Goal: Communication & Community: Ask a question

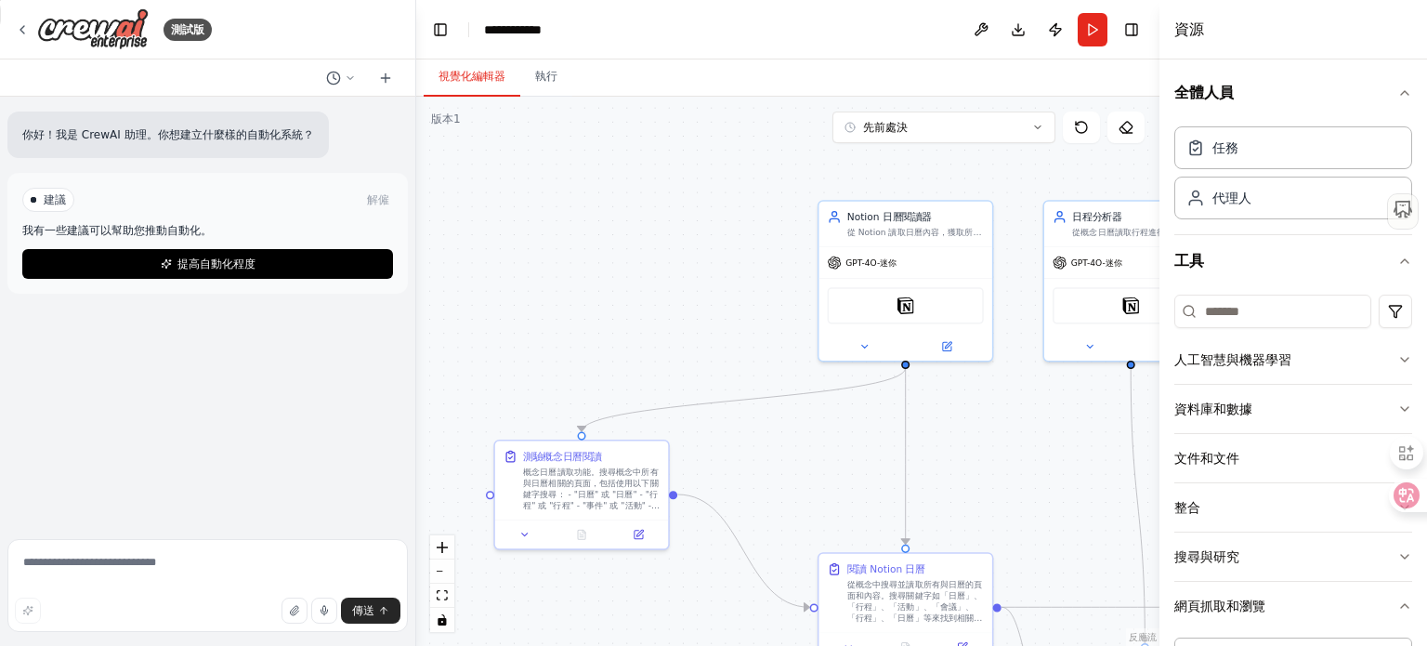
scroll to position [279, 0]
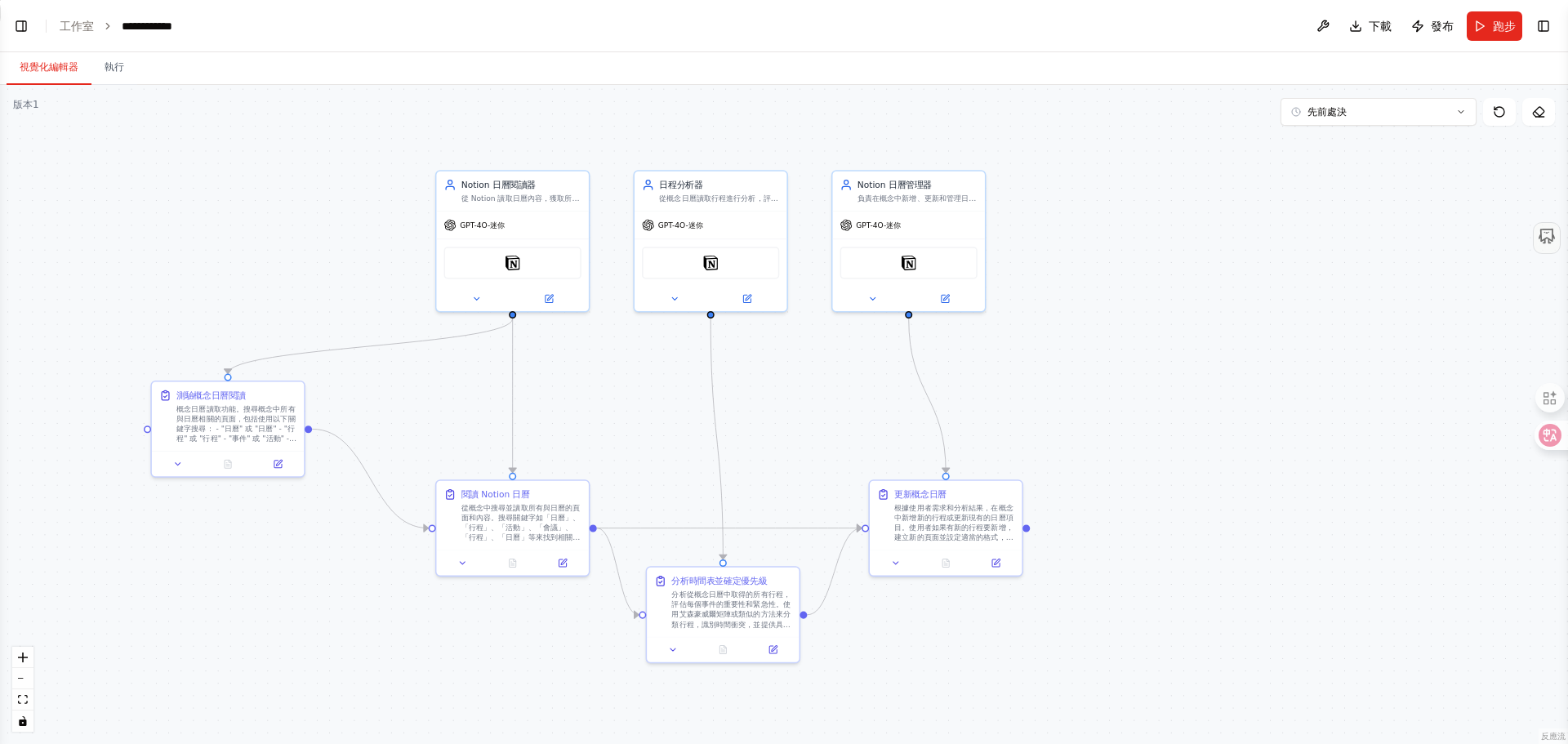
drag, startPoint x: 185, startPoint y: 219, endPoint x: 267, endPoint y: 213, distance: 82.2
click at [267, 213] on div ".deletable-edge-delete-btn { width: 20px; height: 20px; border: 0px solid #ffff…" at bounding box center [784, 415] width 1568 height 659
drag, startPoint x: 243, startPoint y: 432, endPoint x: 309, endPoint y: 404, distance: 71.7
click at [309, 404] on font "概念日曆讀取功能。搜尋概念中所有與日曆相關的頁面，包括使用以下關鍵字搜尋： - "日曆" 或 "日曆" - "行程" 或 "行程" - "事件" 或 "活動"…" at bounding box center [298, 415] width 120 height 77
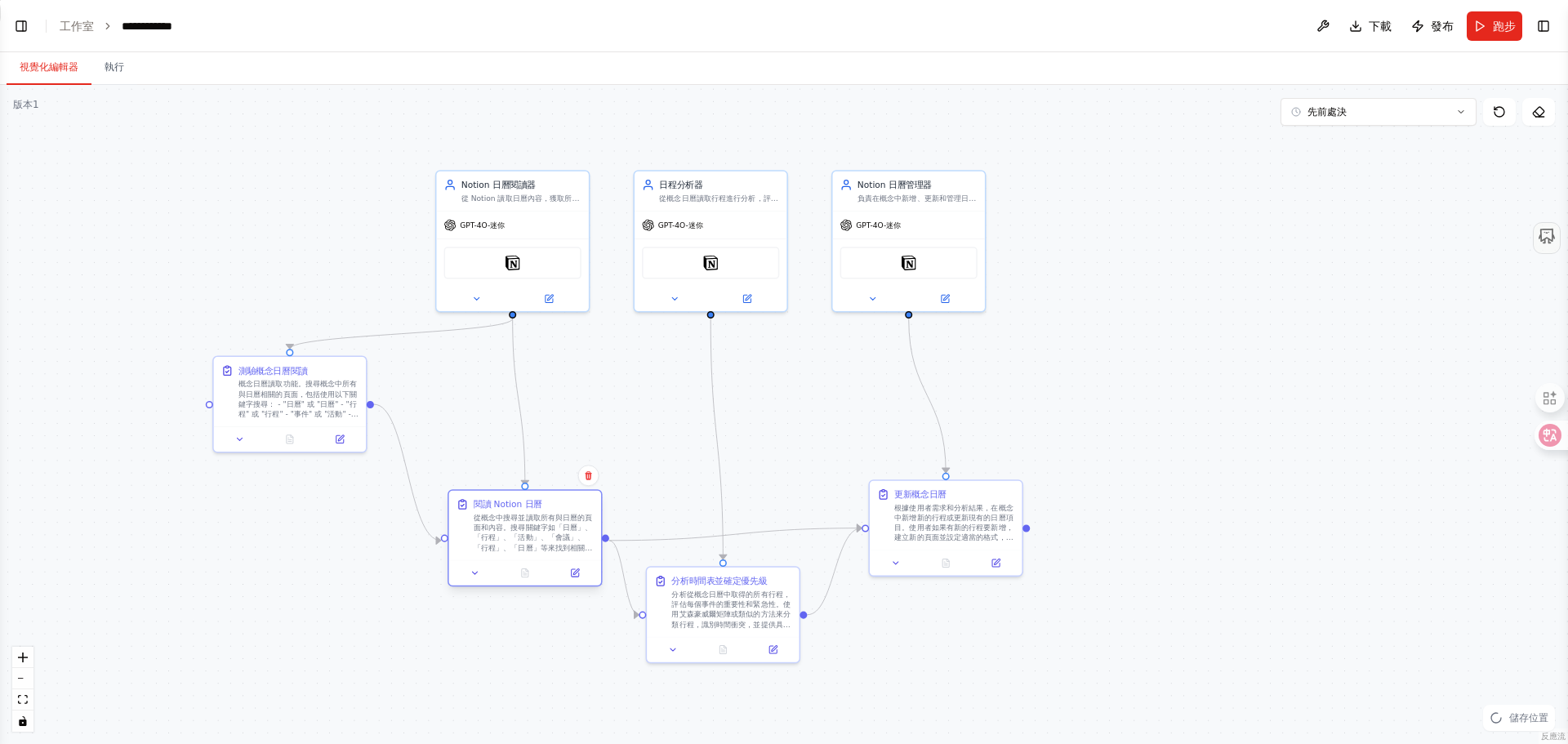
drag, startPoint x: 498, startPoint y: 548, endPoint x: 510, endPoint y: 555, distance: 13.9
click at [510, 555] on div "閱讀 Notion 日曆 從概念中搜尋並讀取所有與日曆的頁面和內容。搜尋關鍵字如「日曆」、「行程」、「活動」、「會議」、「行程」、「日曆」等來找到相關頁面，然…" at bounding box center [525, 538] width 155 height 98
drag, startPoint x: 774, startPoint y: 611, endPoint x: 794, endPoint y: 612, distance: 20.0
click at [794, 567] on font "分析從概念日曆中取得的所有行程，評估每個事件的重要性和緊急性。使用艾森豪威爾矩陣或類似的方法來分類行程，識別時間衝突，並提供具體的優先順序建議。考慮因素包括：…" at bounding box center [757, 626] width 120 height 77
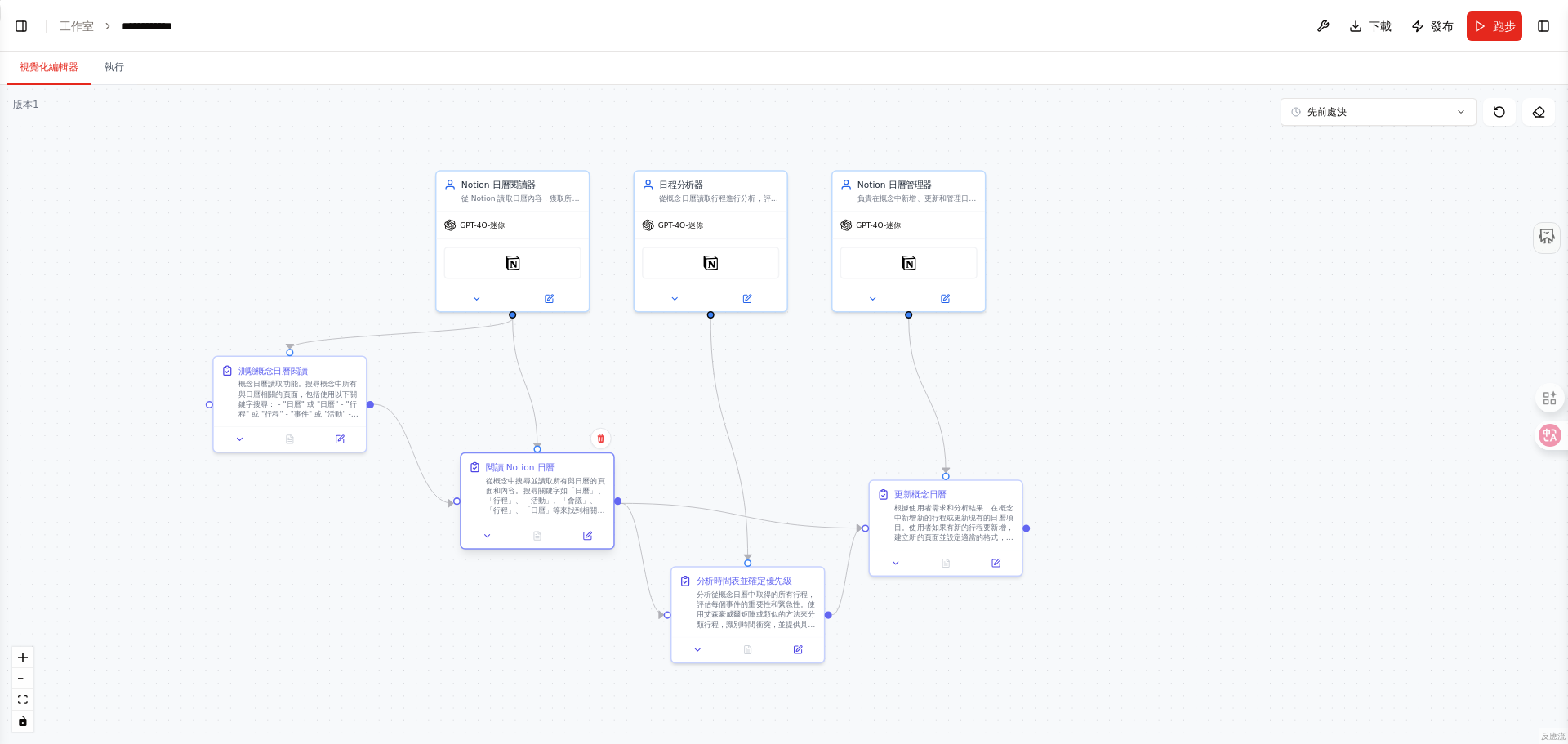
drag, startPoint x: 523, startPoint y: 553, endPoint x: 528, endPoint y: 526, distance: 27.5
click at [528, 526] on div at bounding box center [537, 535] width 152 height 25
drag, startPoint x: 940, startPoint y: 544, endPoint x: 943, endPoint y: 523, distance: 21.2
click at [943, 523] on div "更新概念日曆 根據使用者需求和分析結果，在概念中新增新的行程或更新現有的日曆項目。使用者如果有新的行程要新增，建立新的頁面並設定適當的格式，包括日期、時間、標…" at bounding box center [946, 501] width 155 height 98
drag, startPoint x: 731, startPoint y: 620, endPoint x: 722, endPoint y: 621, distance: 9.1
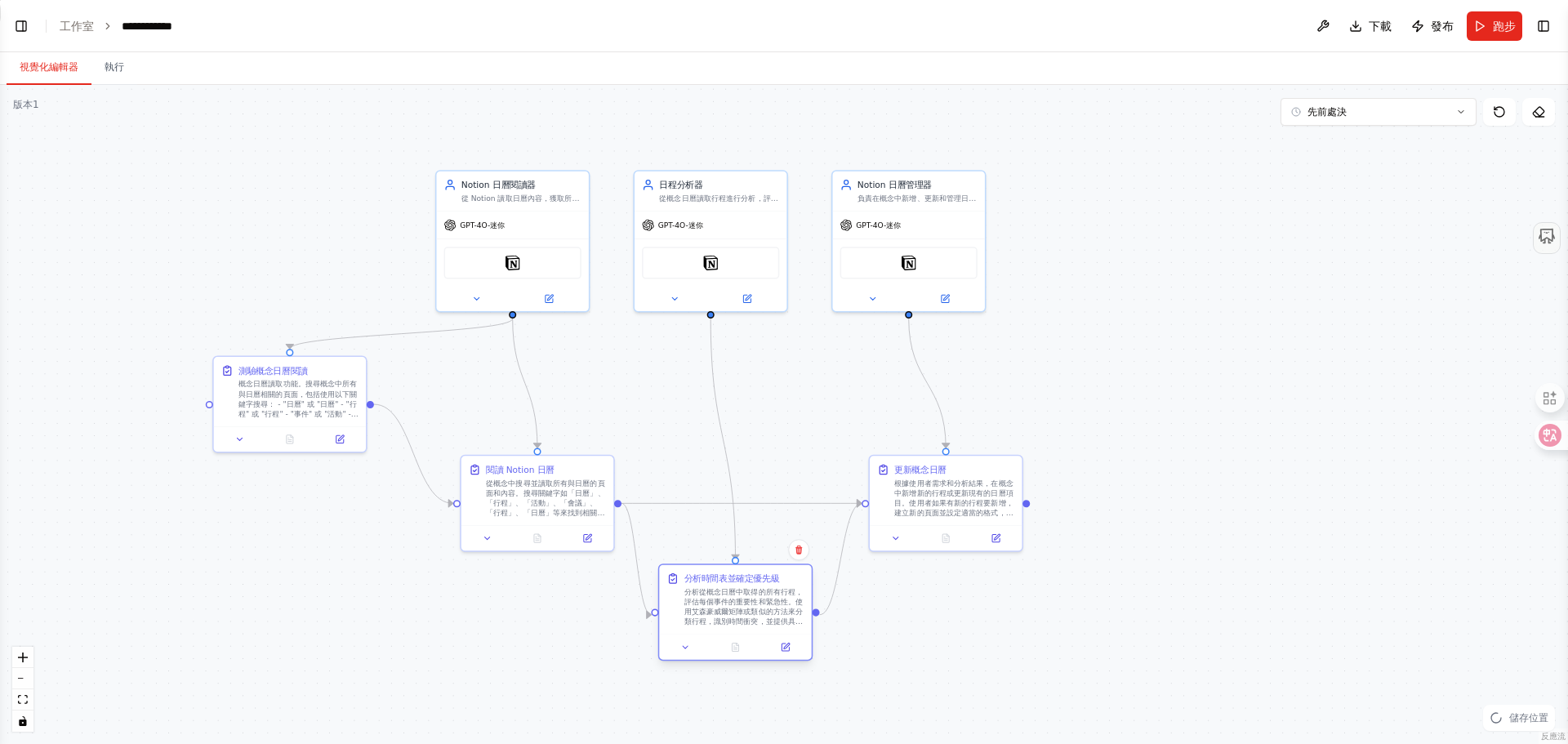
click at [722, 567] on font "分析從概念日曆中取得的所有行程，評估每個事件的重要性和緊急性。使用艾森豪威爾矩陣或類似的方法來分類行程，識別時間衝突，並提供具體的優先順序建議。考慮因素包括：…" at bounding box center [744, 626] width 120 height 77
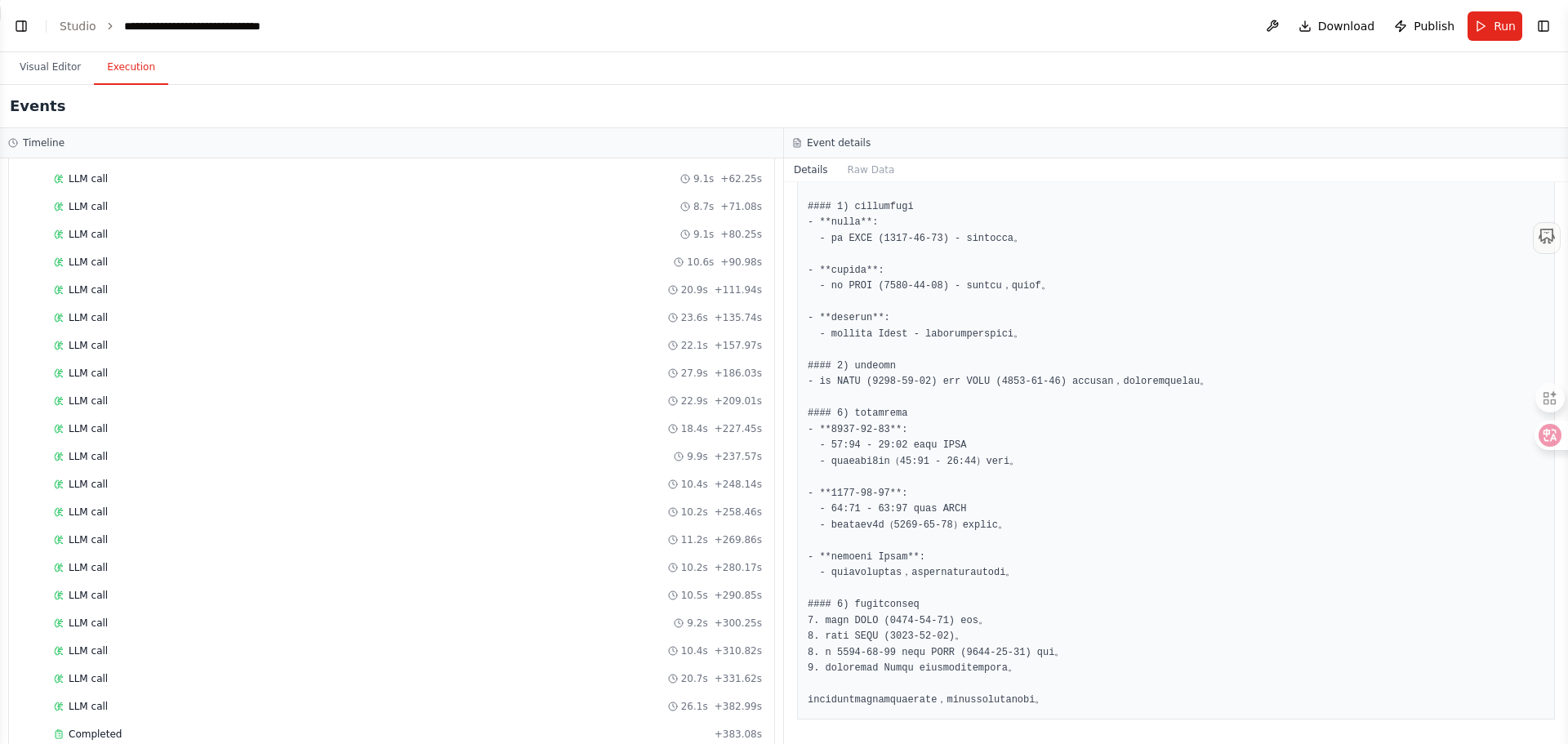
scroll to position [1655, 0]
click at [93, 717] on div "Completed + 383.08s" at bounding box center [408, 706] width 720 height 25
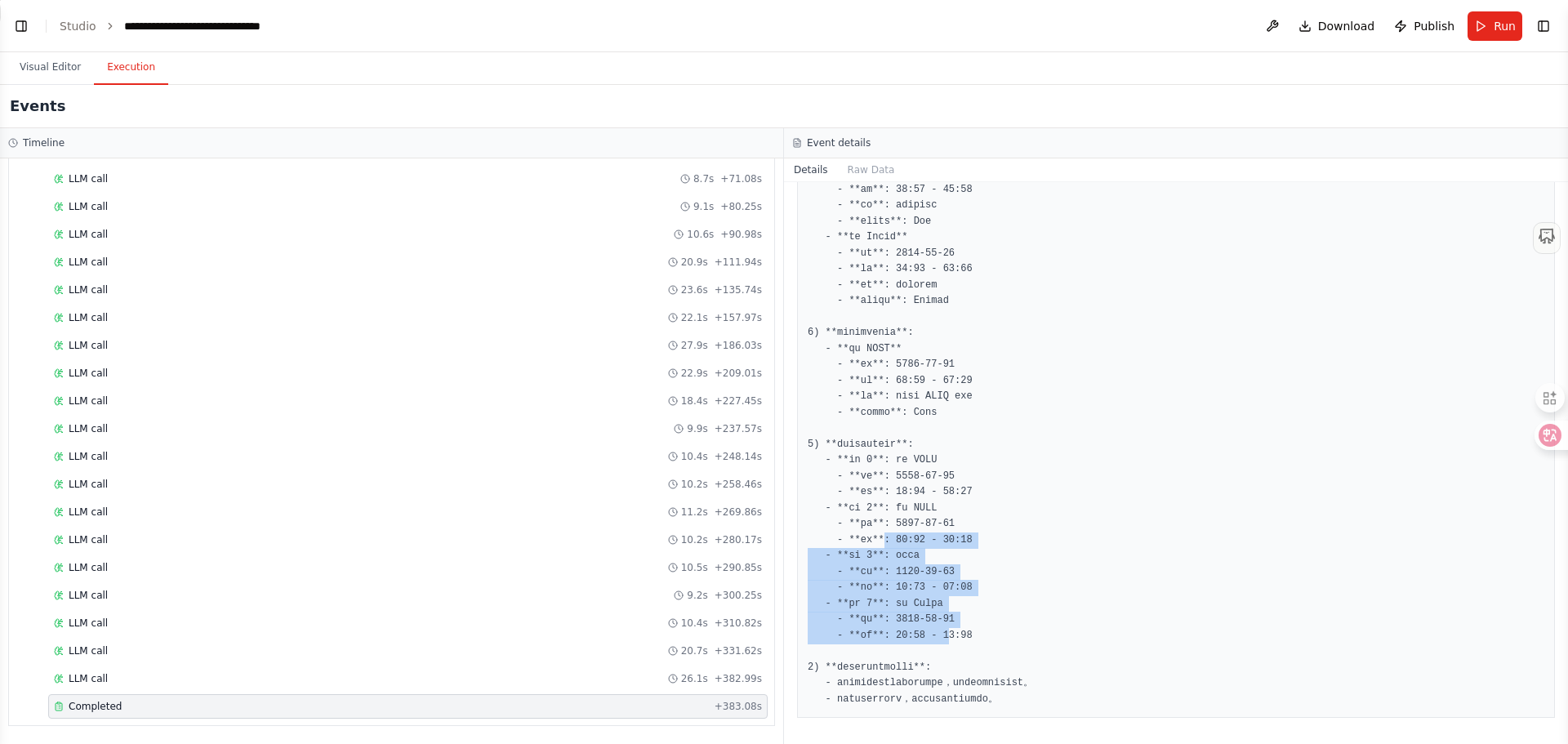
drag, startPoint x: 884, startPoint y: 537, endPoint x: 947, endPoint y: 632, distance: 114.0
click at [947, 632] on pre at bounding box center [1176, 420] width 737 height 573
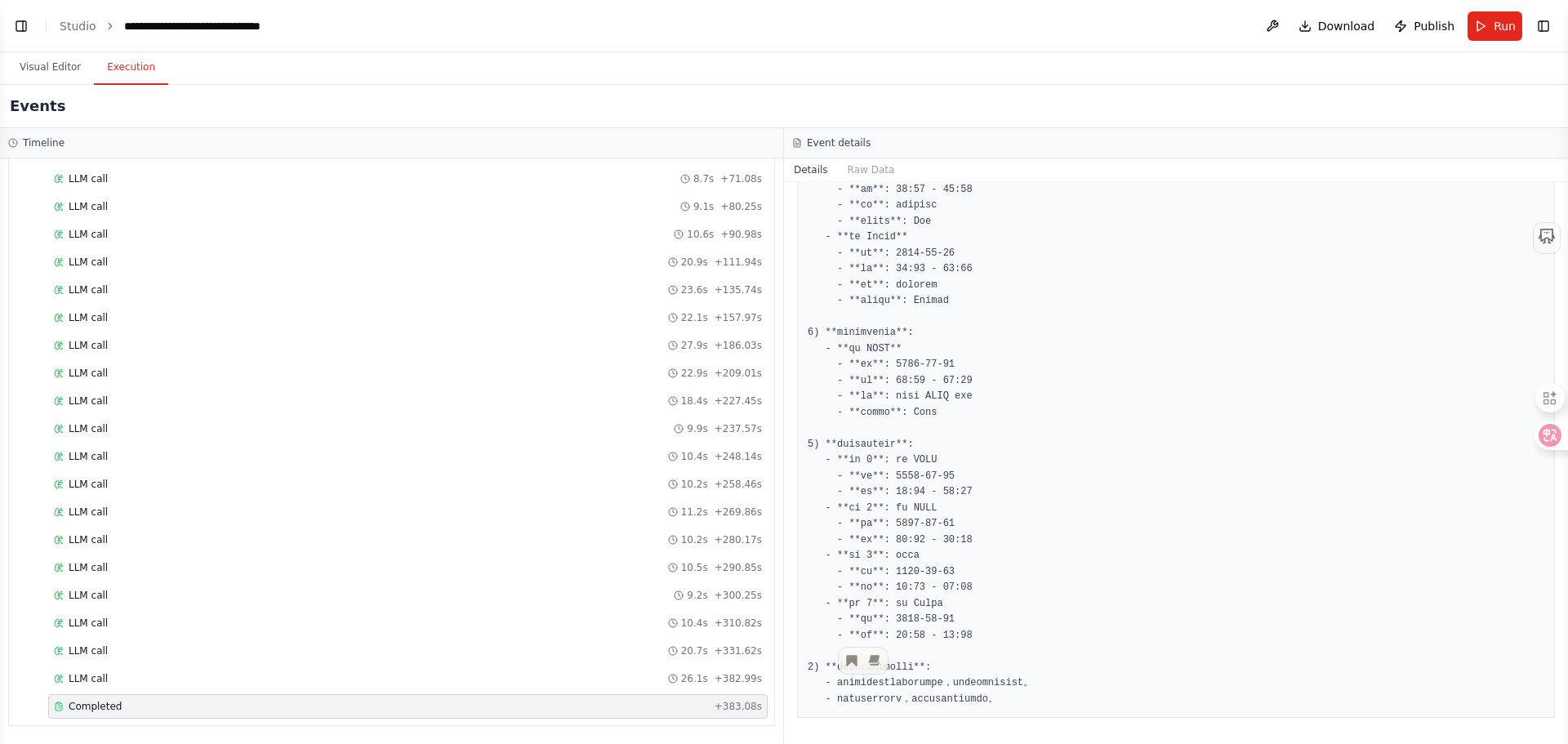
click at [915, 605] on pre at bounding box center [1176, 420] width 737 height 573
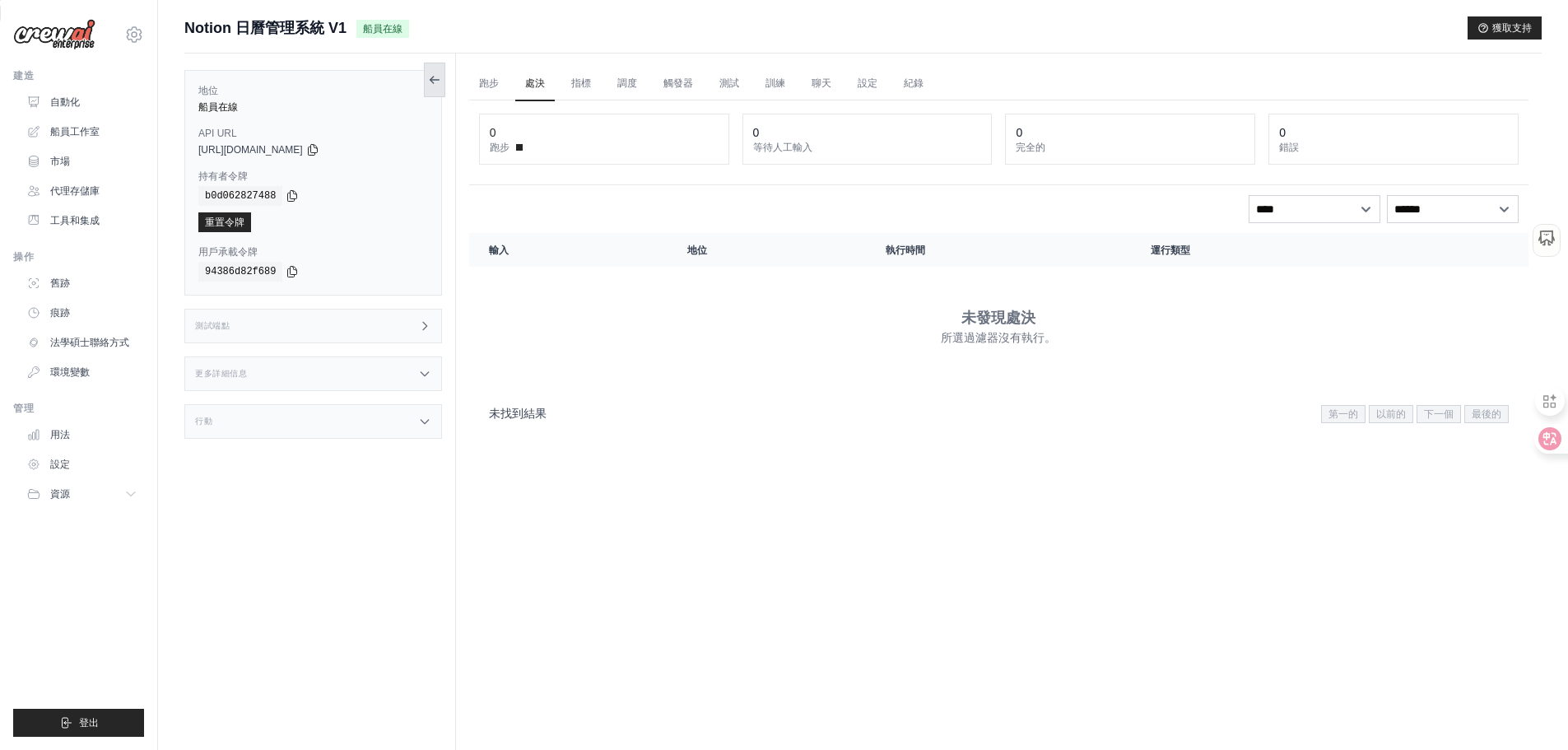
click at [434, 81] on icon at bounding box center [434, 80] width 13 height 13
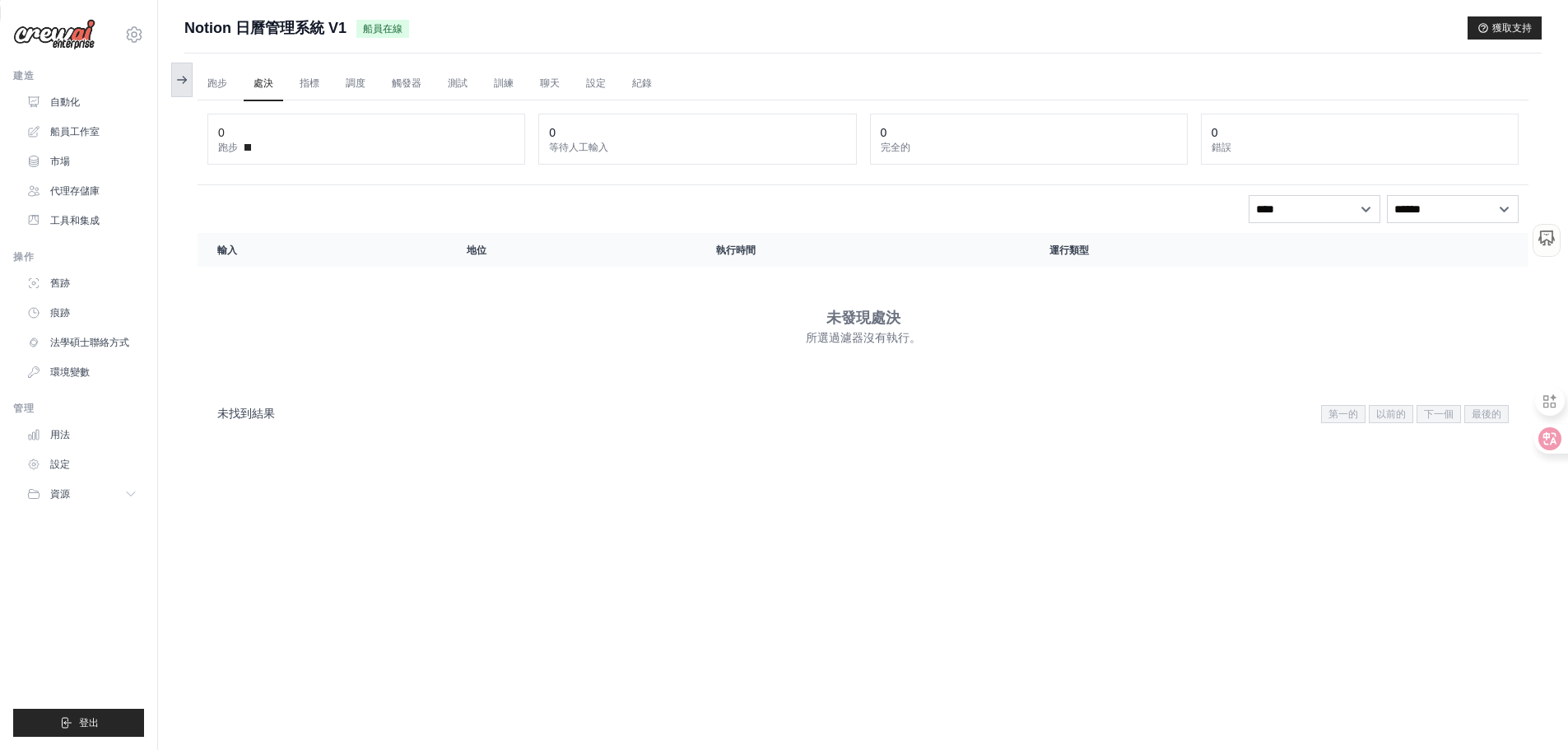
click at [179, 75] on icon at bounding box center [182, 80] width 13 height 13
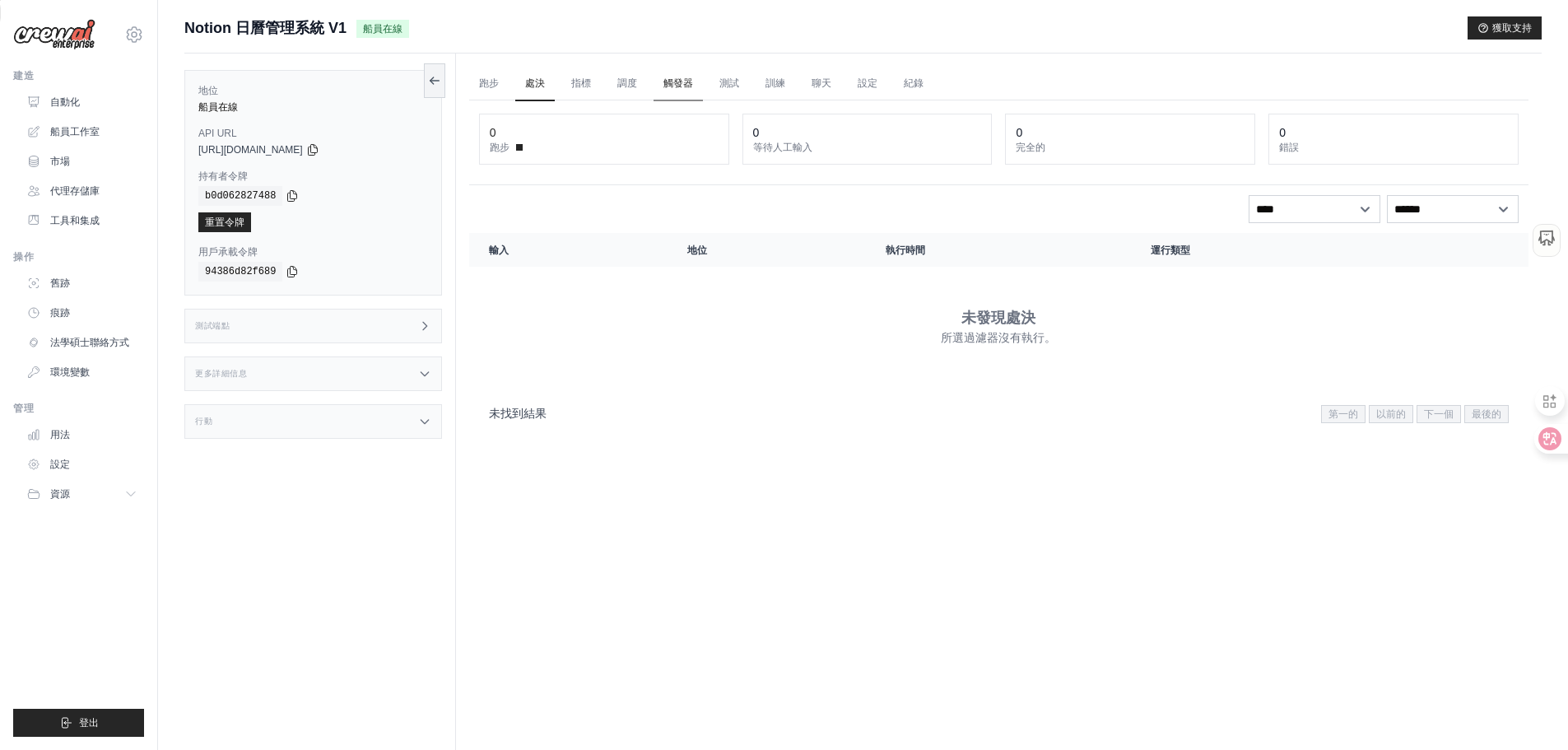
click at [681, 81] on font "觸發器" at bounding box center [678, 82] width 29 height 12
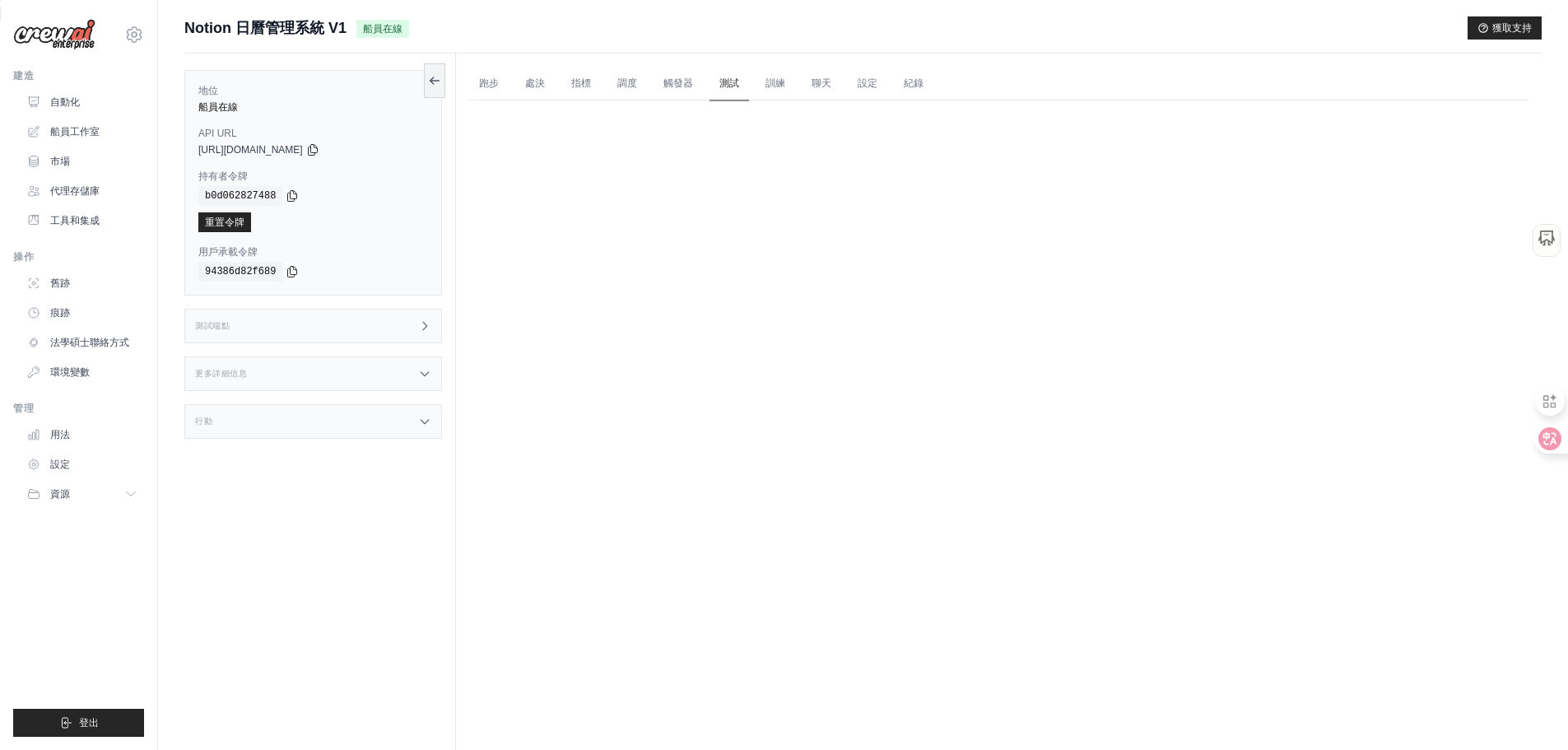
click at [730, 84] on font "測試" at bounding box center [729, 82] width 19 height 12
click at [489, 83] on font "跑步" at bounding box center [489, 82] width 19 height 12
click at [530, 78] on font "處決" at bounding box center [535, 82] width 19 height 12
click at [586, 81] on font "指標" at bounding box center [581, 82] width 19 height 12
click at [625, 79] on font "調度" at bounding box center [627, 82] width 19 height 12
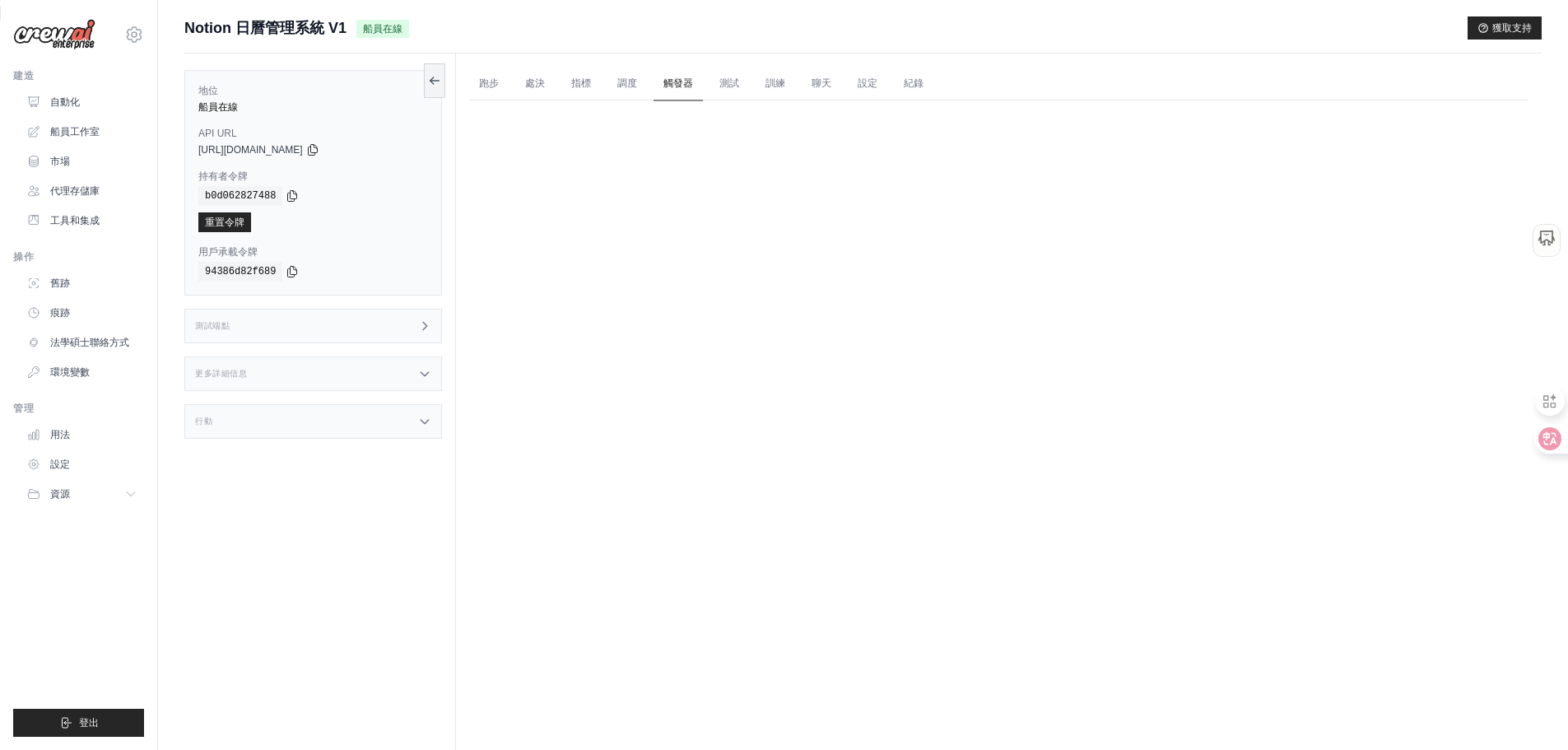
click at [670, 77] on font "觸發器" at bounding box center [678, 82] width 29 height 12
click at [724, 87] on font "測試" at bounding box center [729, 82] width 19 height 12
click at [771, 85] on font "訓練" at bounding box center [775, 82] width 19 height 12
click at [809, 86] on link "聊天" at bounding box center [821, 83] width 40 height 35
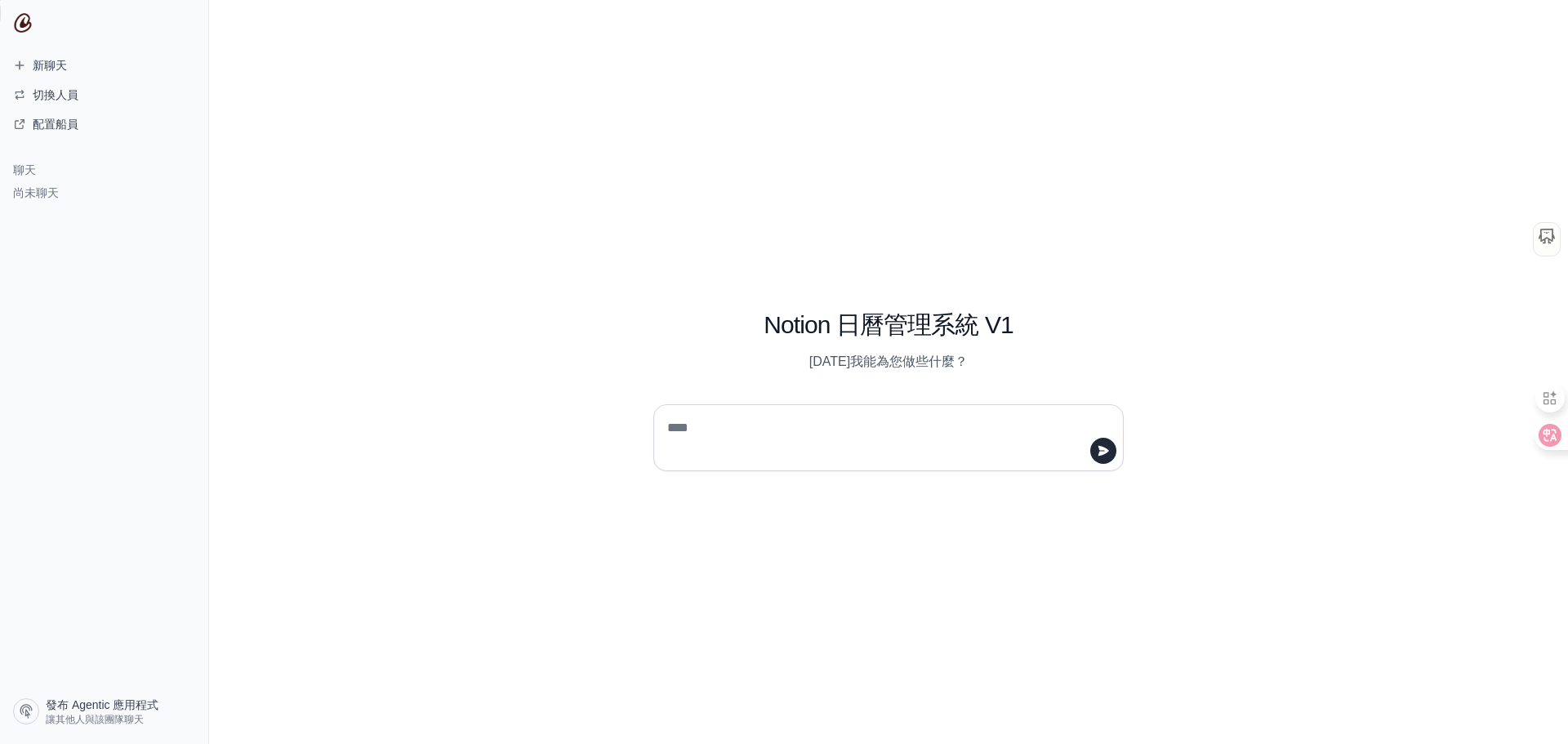
click at [725, 437] on textarea at bounding box center [883, 437] width 439 height 46
type textarea "*"
type textarea "**********"
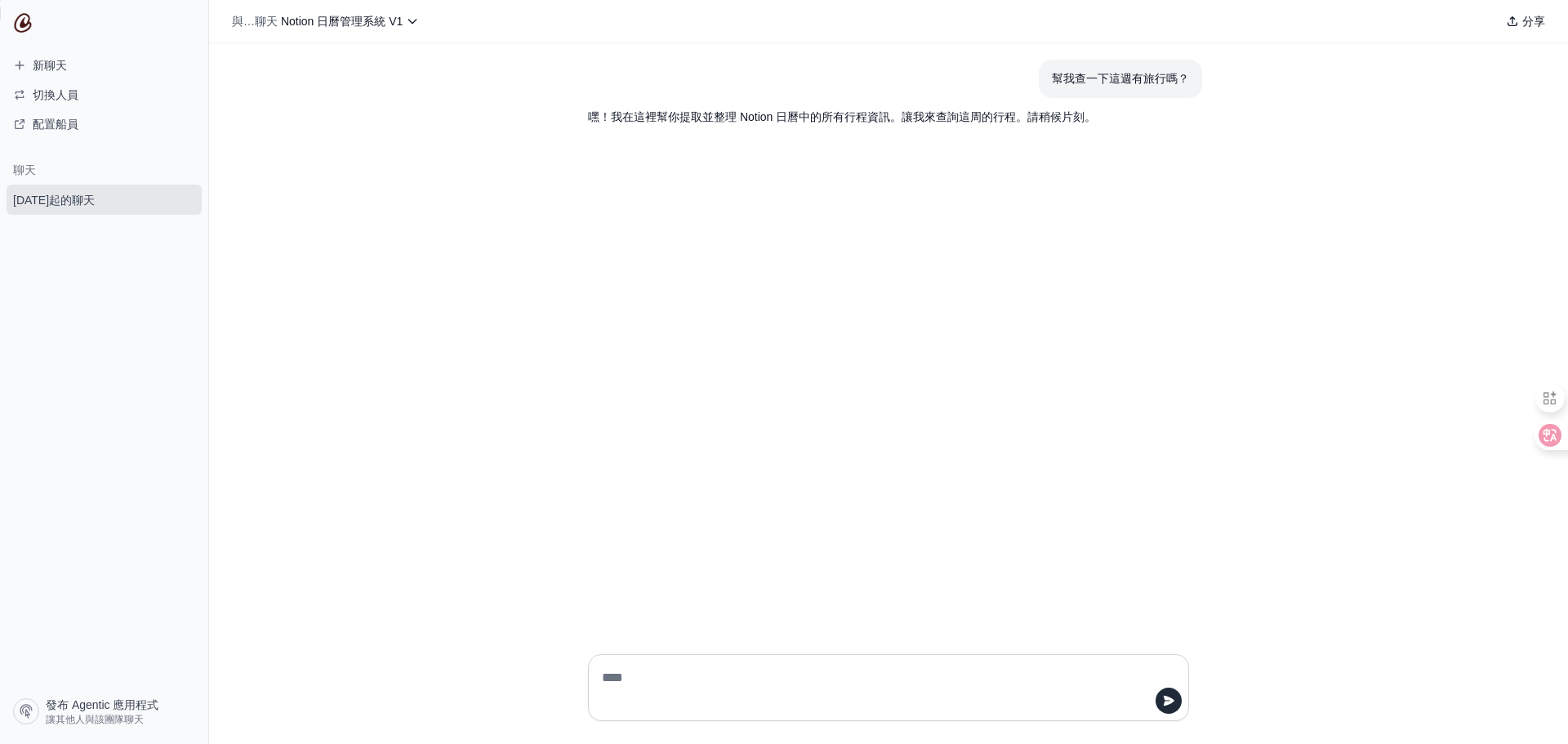
click at [708, 689] on textarea at bounding box center [883, 687] width 570 height 46
paste textarea "**********"
type textarea "**********"
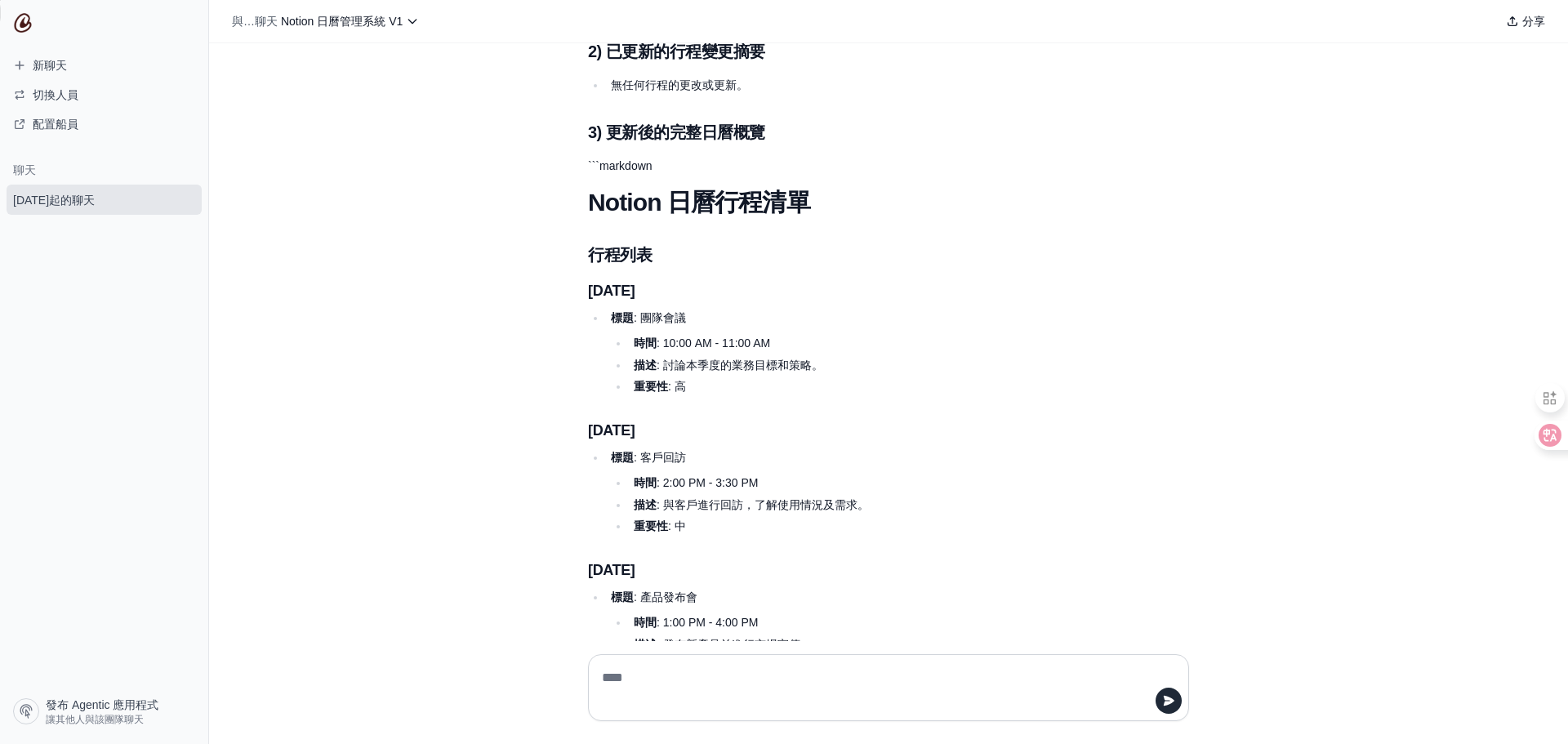
scroll to position [323, 0]
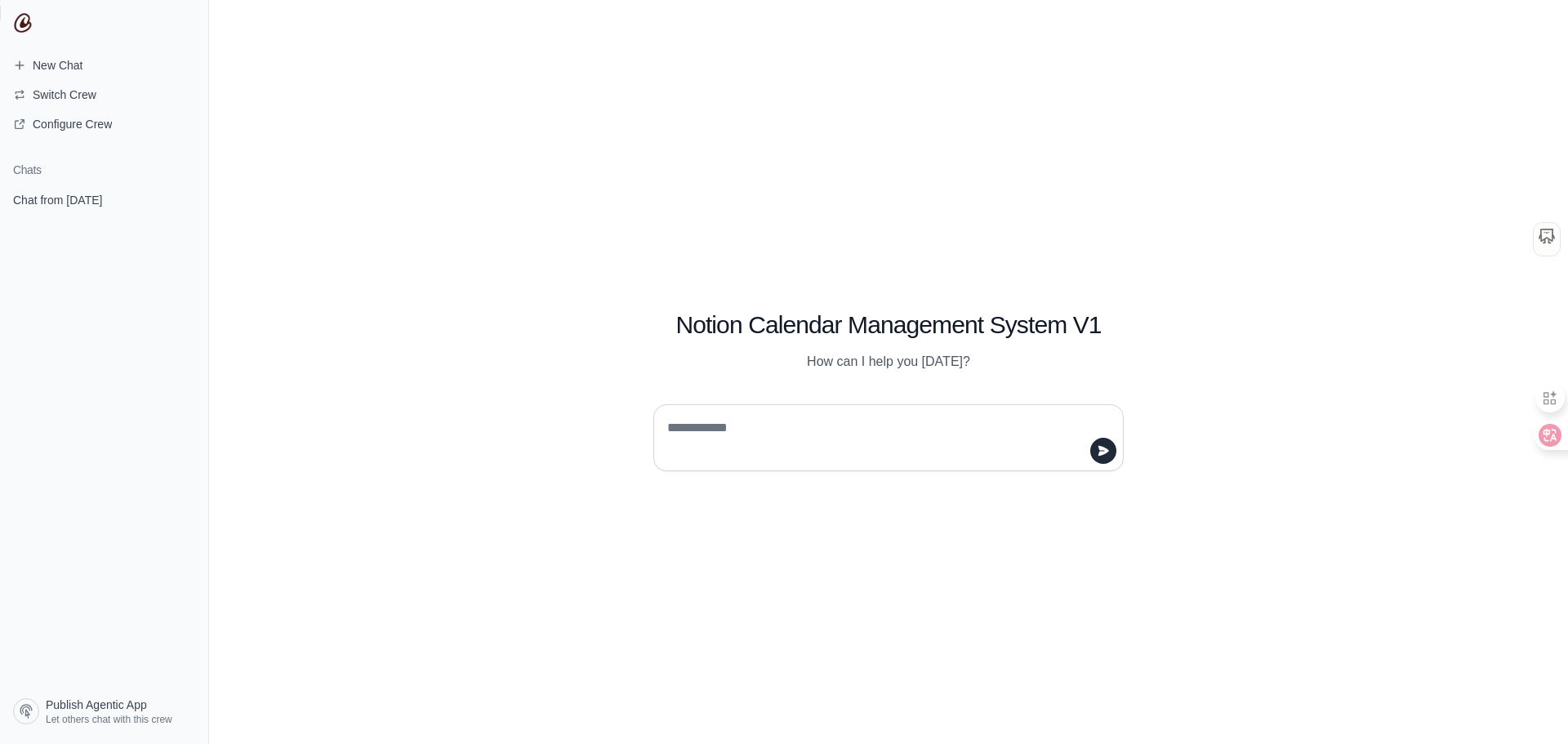
click at [727, 427] on textarea at bounding box center [883, 437] width 439 height 46
click at [751, 430] on textarea at bounding box center [883, 437] width 439 height 46
type textarea "**********"
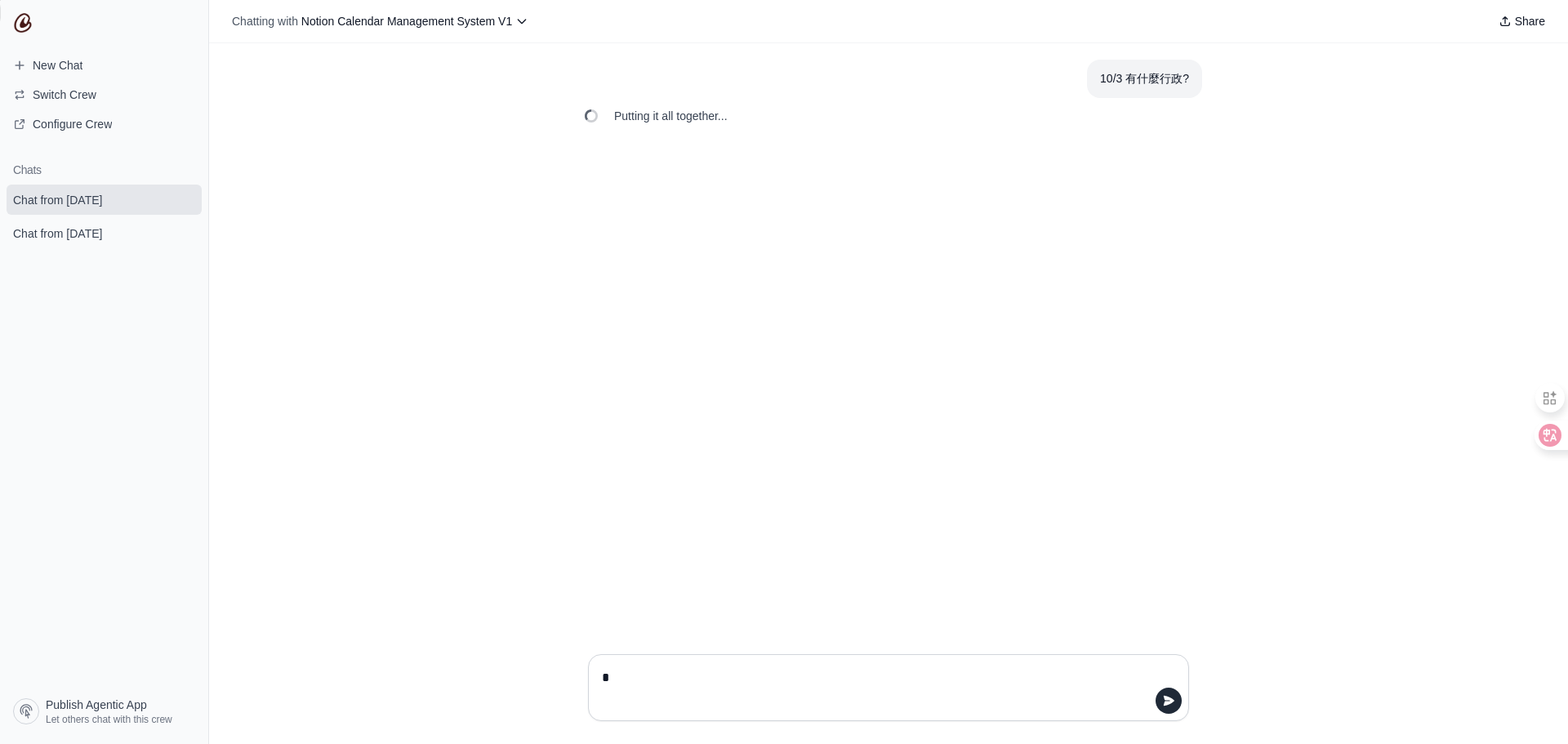
type textarea "*"
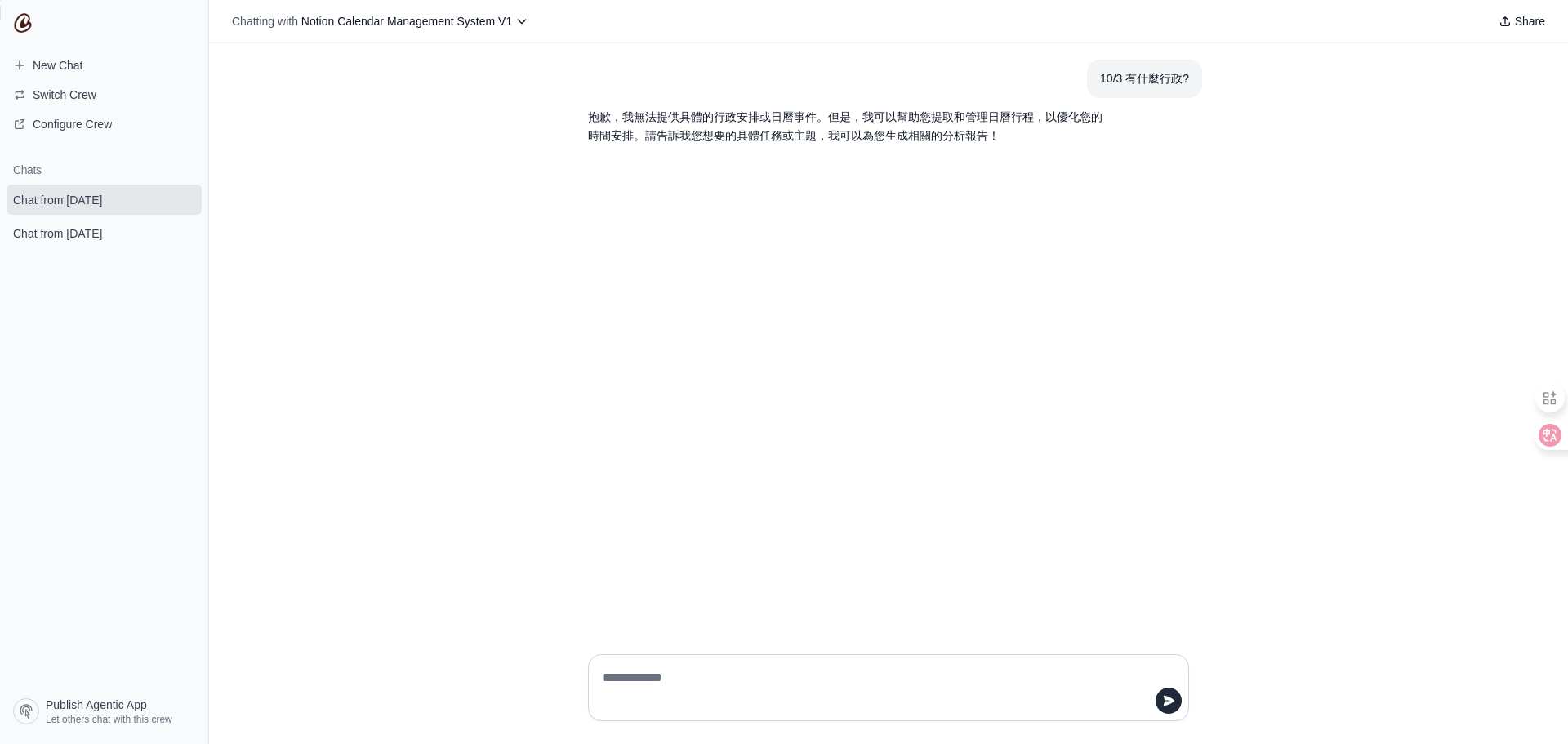
click at [671, 701] on textarea at bounding box center [883, 687] width 570 height 46
type textarea "**********"
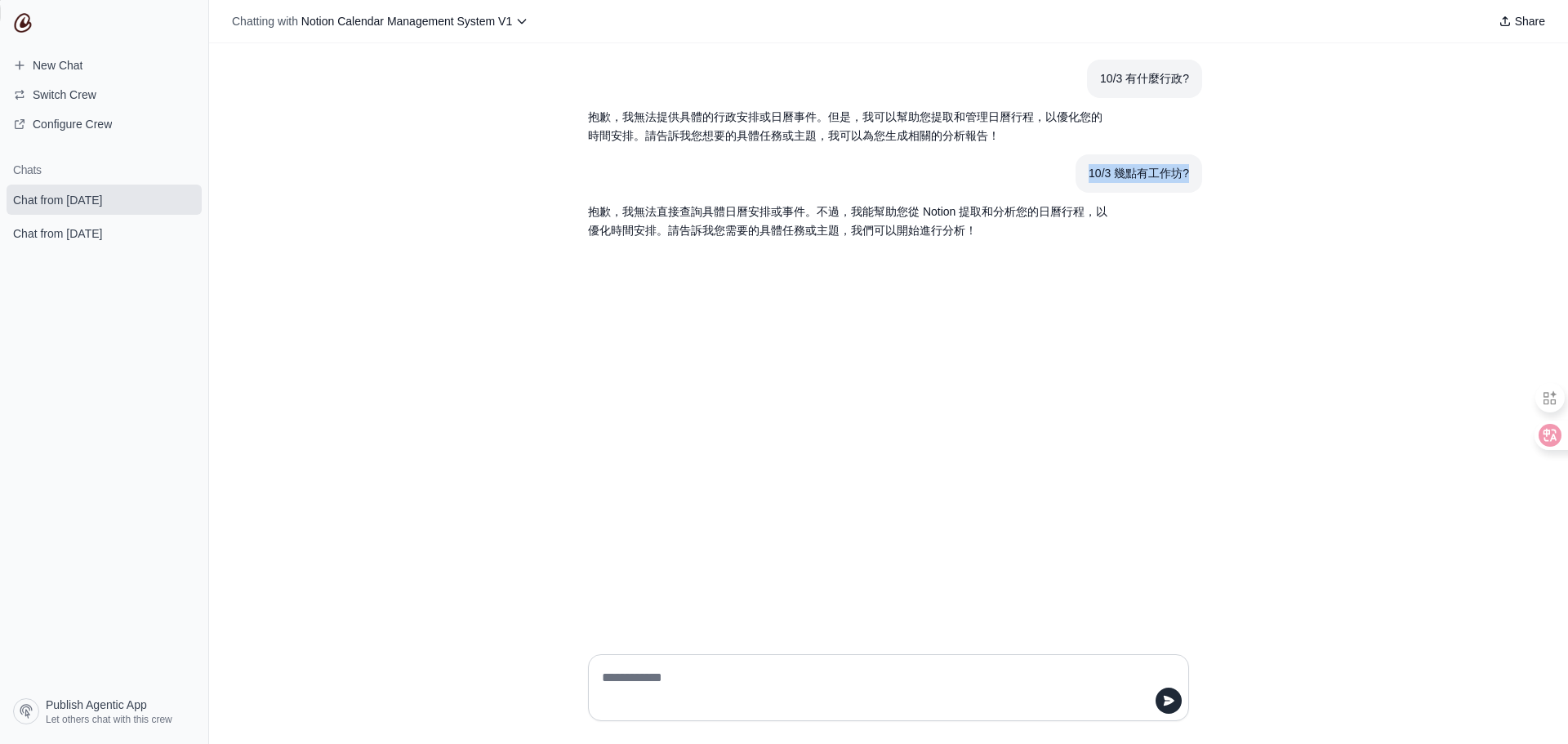
drag, startPoint x: 1115, startPoint y: 177, endPoint x: 1194, endPoint y: 182, distance: 79.2
click at [1194, 182] on section "10/3 幾點有工作坊?" at bounding box center [1139, 174] width 127 height 39
copy div "10/3 幾點有工作坊?"
